Goal: Navigation & Orientation: Find specific page/section

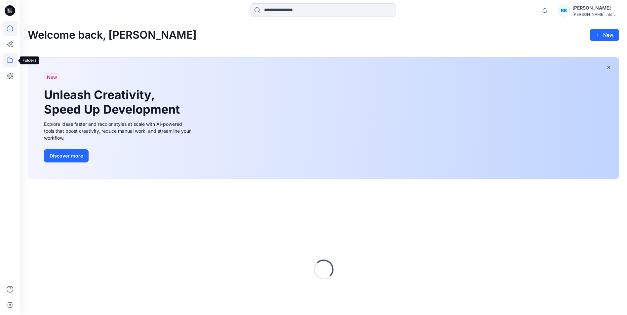
click at [9, 58] on icon at bounding box center [10, 60] width 15 height 15
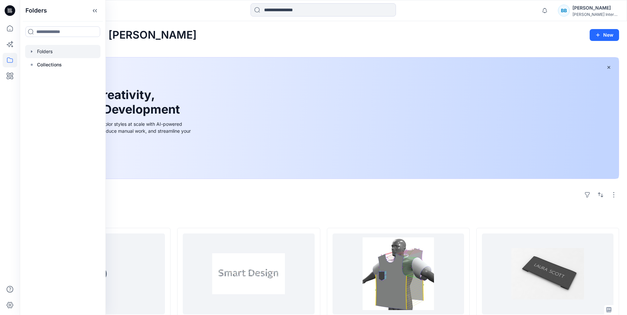
click at [32, 52] on icon "button" at bounding box center [31, 51] width 1 height 2
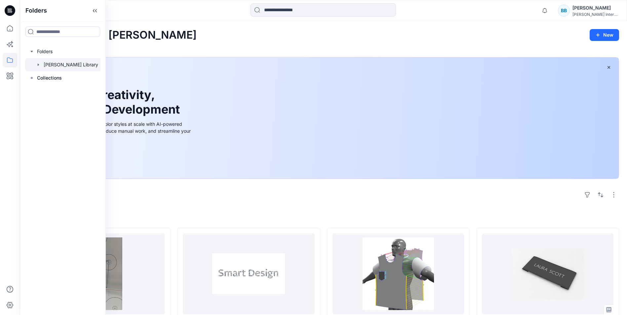
click at [35, 63] on div "[PERSON_NAME] Library" at bounding box center [67, 64] width 70 height 13
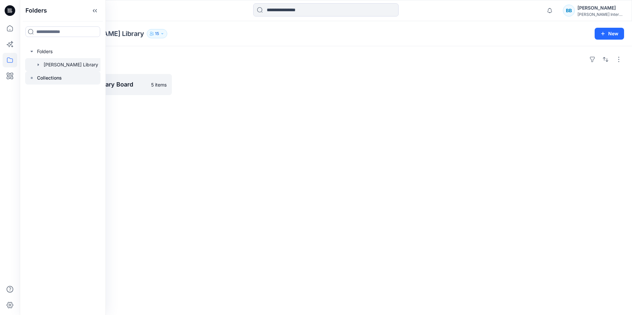
click at [32, 76] on icon at bounding box center [31, 77] width 5 height 5
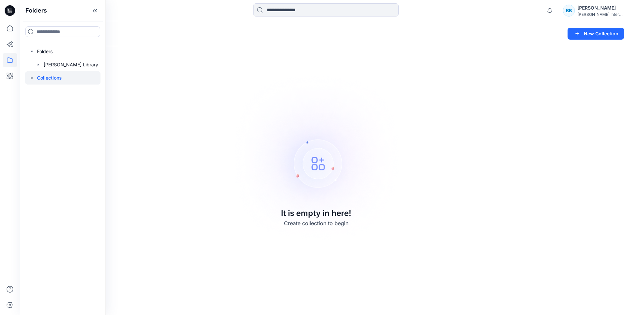
click at [52, 78] on p "Collections" at bounding box center [49, 78] width 25 height 8
click at [40, 64] on icon "button" at bounding box center [38, 64] width 5 height 5
click at [45, 77] on rect at bounding box center [45, 78] width 2 height 2
